Goal: Information Seeking & Learning: Learn about a topic

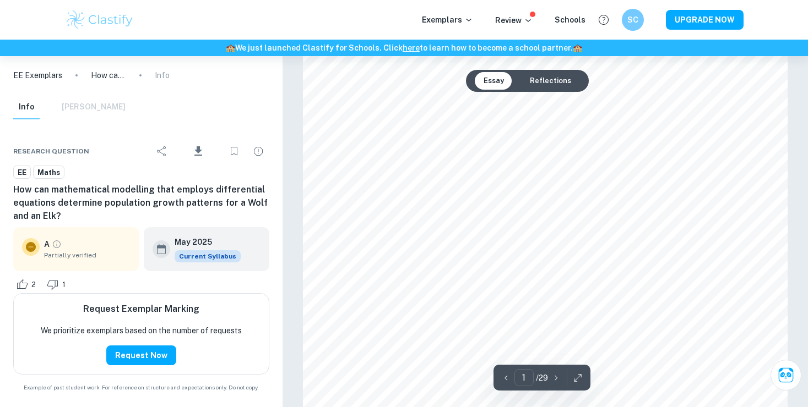
scroll to position [276, 0]
click at [530, 75] on button "Reflections" at bounding box center [550, 81] width 59 height 18
click at [489, 80] on button "Essay" at bounding box center [494, 81] width 38 height 18
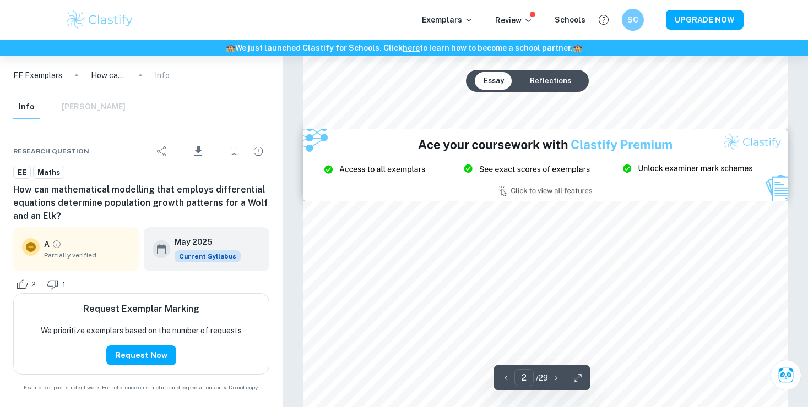
type input "3"
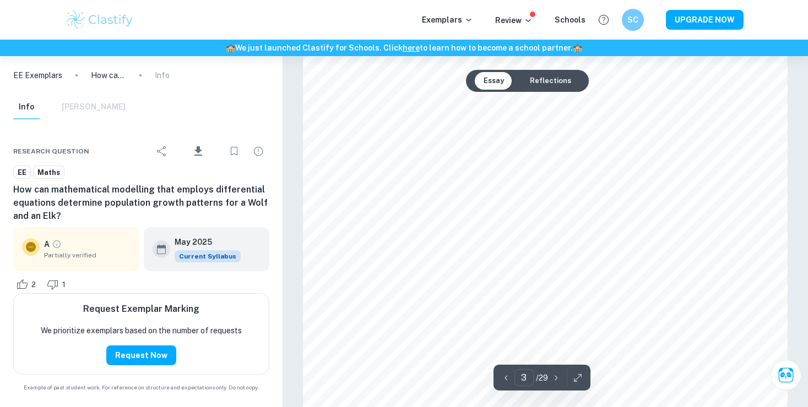
scroll to position [1515, 0]
